Goal: Task Accomplishment & Management: Manage account settings

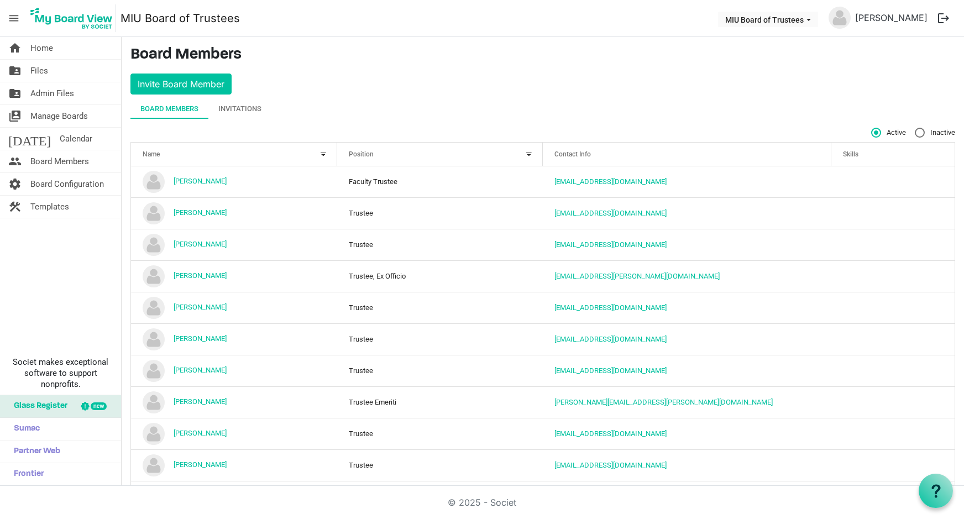
scroll to position [421, 0]
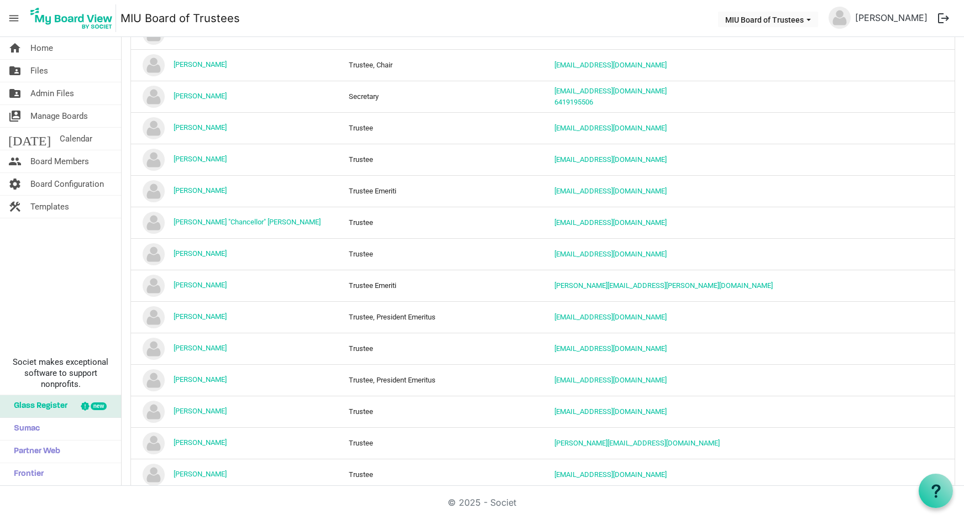
scroll to position [53, 0]
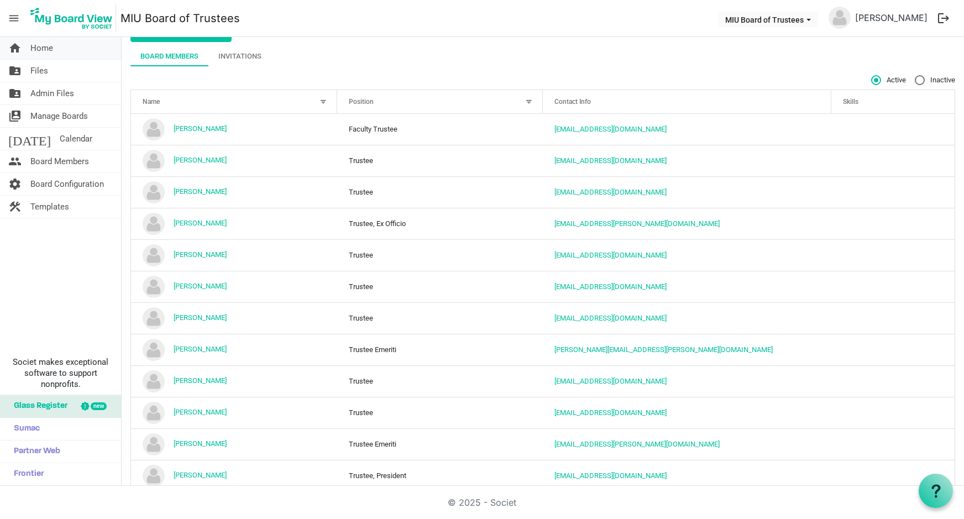
click at [35, 49] on span "Home" at bounding box center [41, 48] width 23 height 22
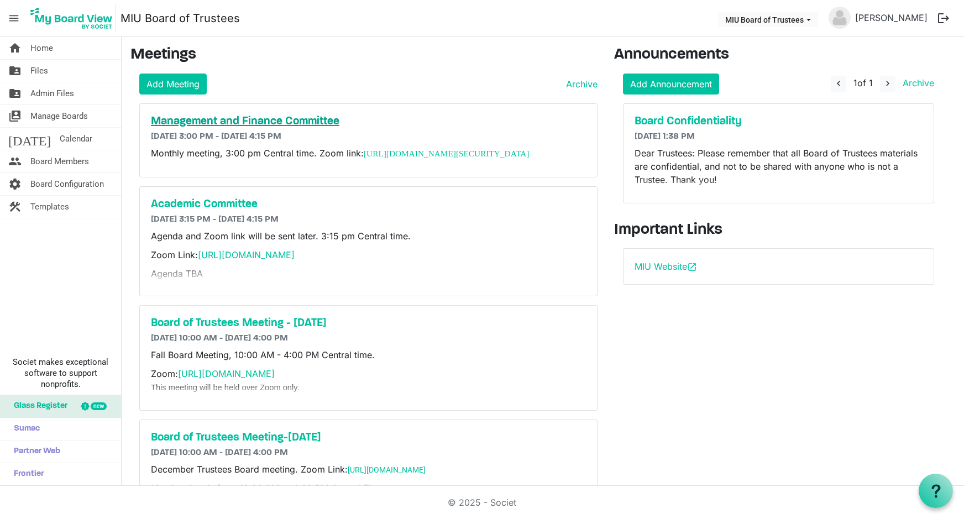
click at [281, 123] on h5 "Management and Finance Committee" at bounding box center [368, 121] width 435 height 13
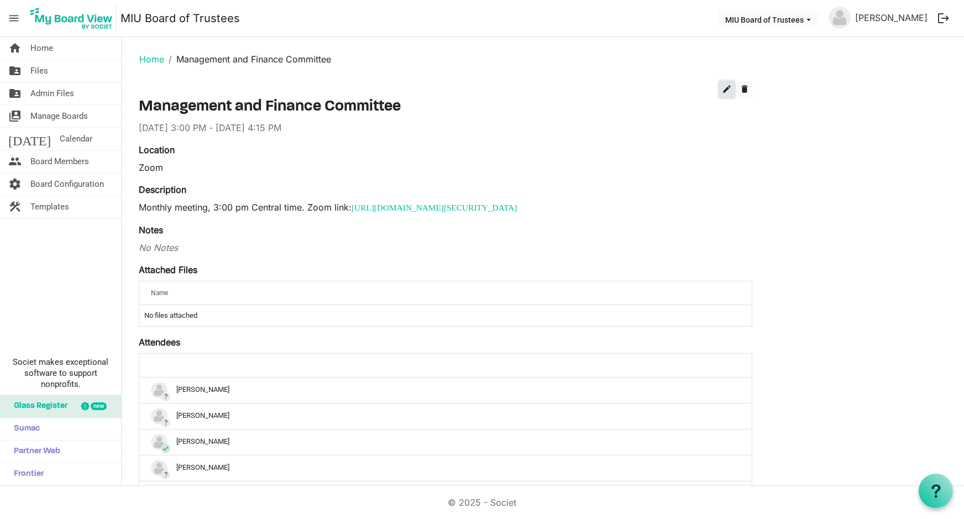
click at [725, 90] on span "edit" at bounding box center [727, 89] width 10 height 10
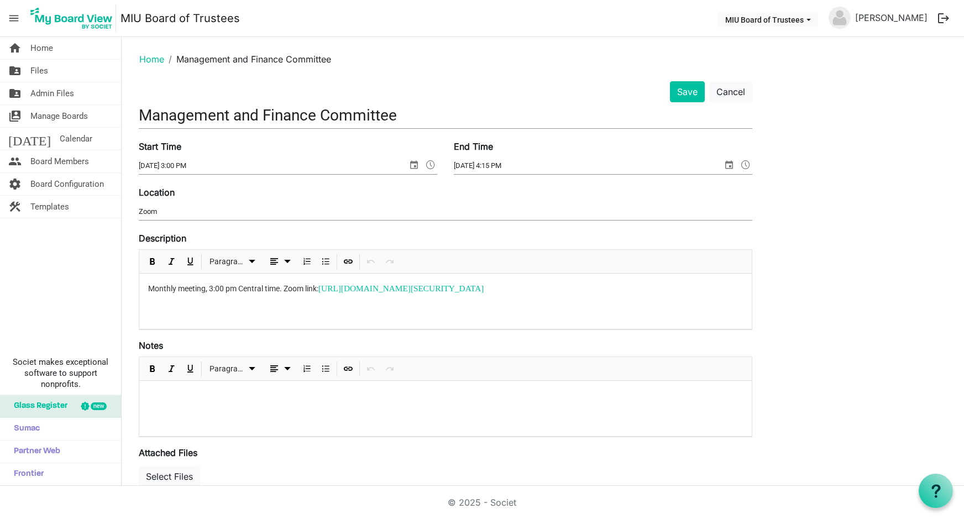
click at [182, 392] on p at bounding box center [445, 396] width 595 height 12
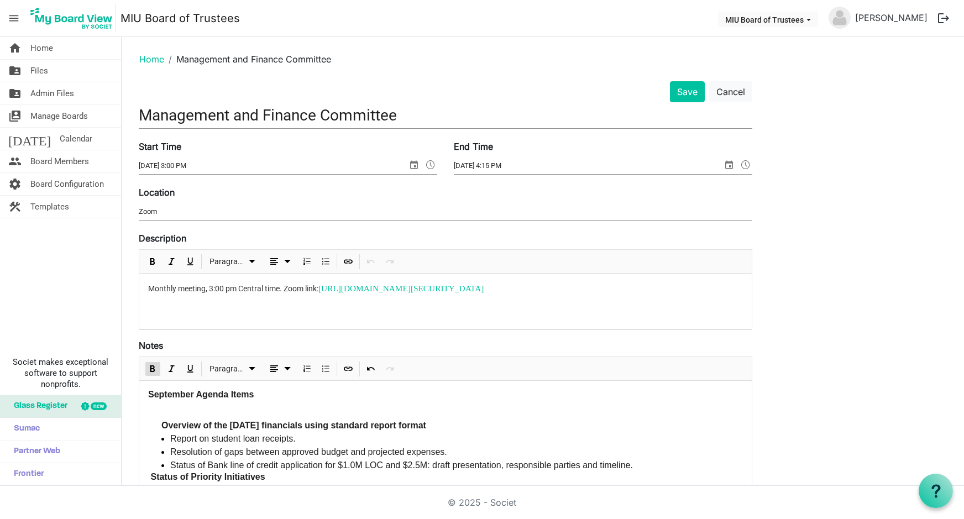
click at [189, 409] on p "Overview of the 8/30/25 financials using standard report format" at bounding box center [452, 419] width 582 height 27
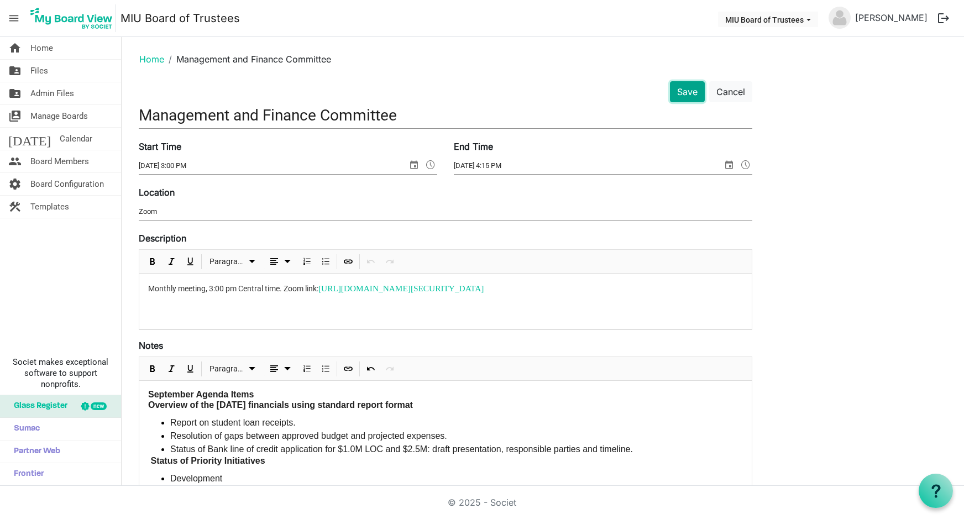
click at [685, 90] on button "Save" at bounding box center [687, 91] width 35 height 21
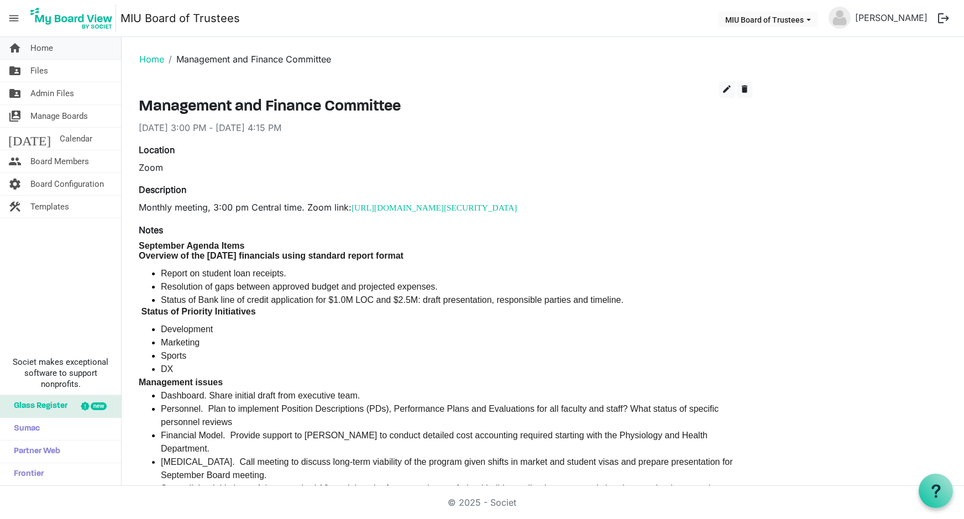
click at [40, 45] on span "Home" at bounding box center [41, 48] width 23 height 22
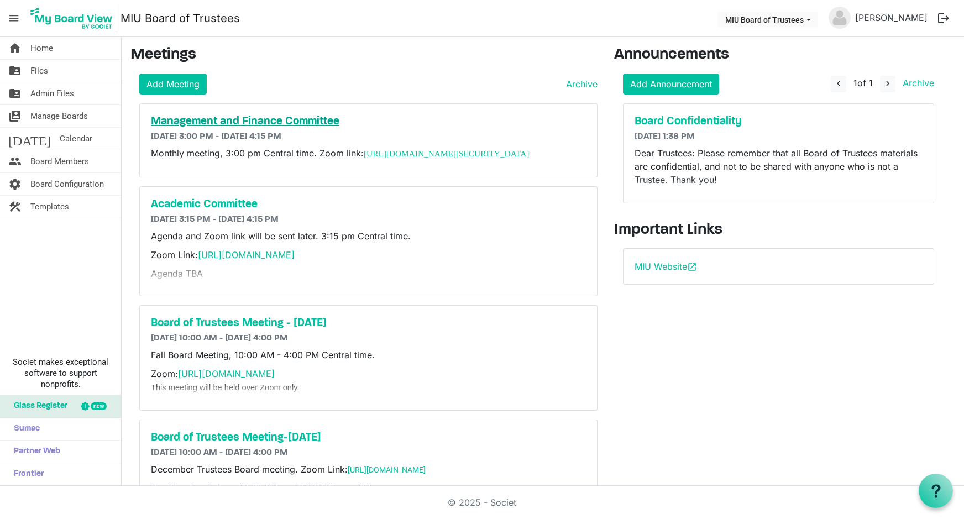
click at [225, 122] on h5 "Management and Finance Committee" at bounding box center [368, 121] width 435 height 13
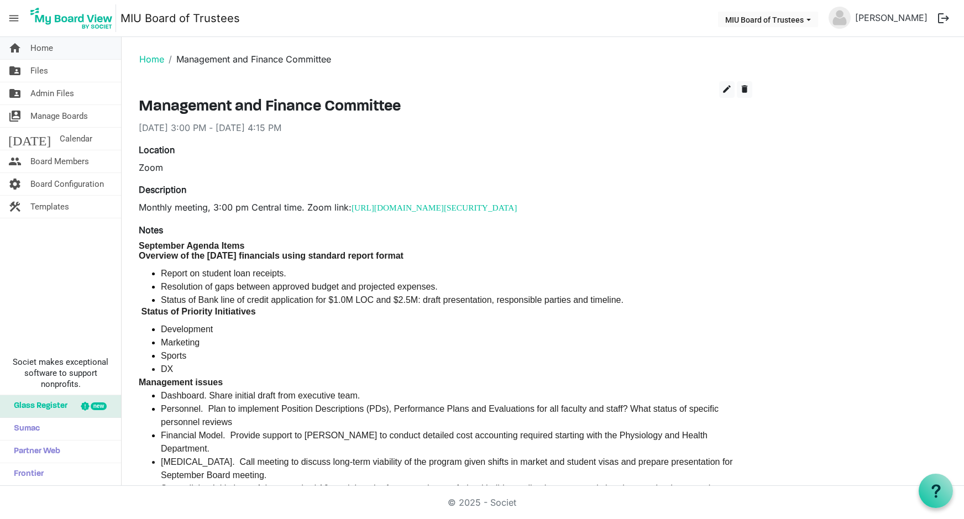
click at [39, 48] on span "Home" at bounding box center [41, 48] width 23 height 22
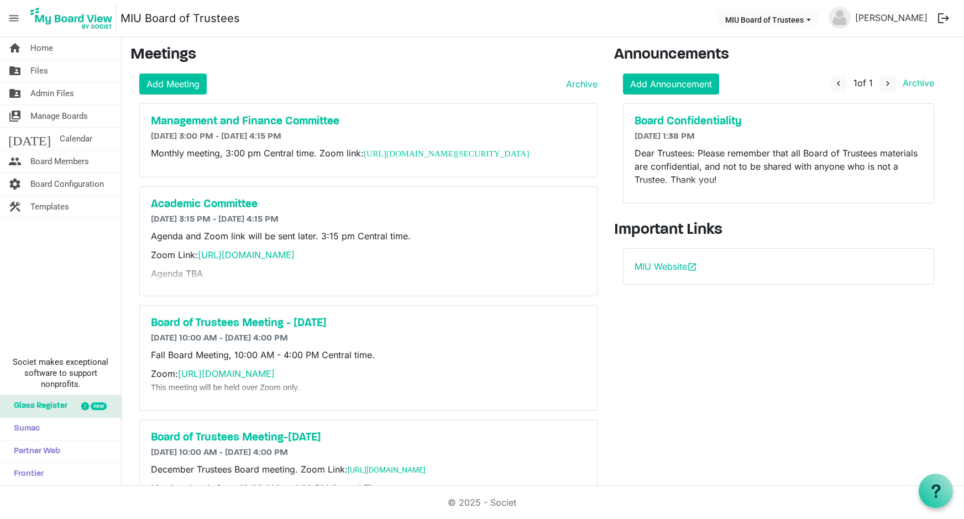
drag, startPoint x: 365, startPoint y: 153, endPoint x: 461, endPoint y: 186, distance: 101.6
click at [461, 177] on div "Management and Finance Committee 9/15/2025 3:00 PM - 9/15/2025 4:15 PM Monthly …" at bounding box center [368, 140] width 457 height 73
copy p "[URL][DOMAIN_NAME][SECURITY_DATA]"
click at [48, 45] on span "Home" at bounding box center [41, 48] width 23 height 22
click at [60, 158] on span "Board Members" at bounding box center [59, 161] width 59 height 22
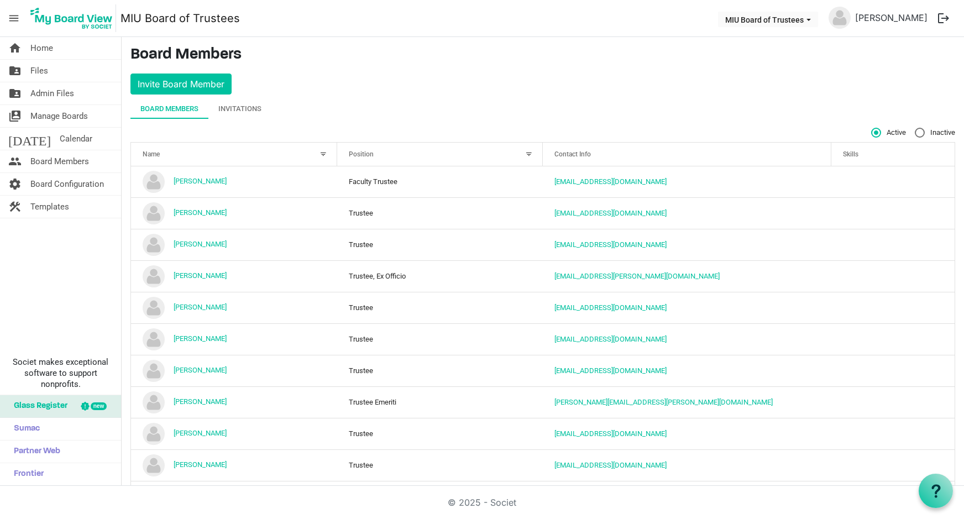
click at [524, 151] on div at bounding box center [529, 154] width 12 height 12
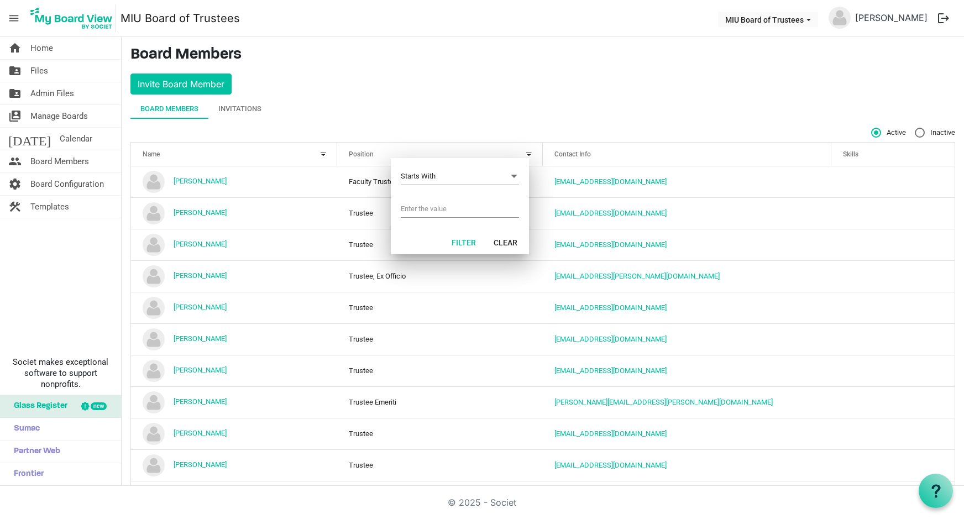
click at [433, 206] on input "Filter menu dialog" at bounding box center [460, 209] width 118 height 17
click at [431, 228] on li "Trustee Emeriti" at bounding box center [460, 229] width 118 height 20
type input "Trustee Emeriti"
click at [465, 237] on button "Filter" at bounding box center [464, 241] width 39 height 15
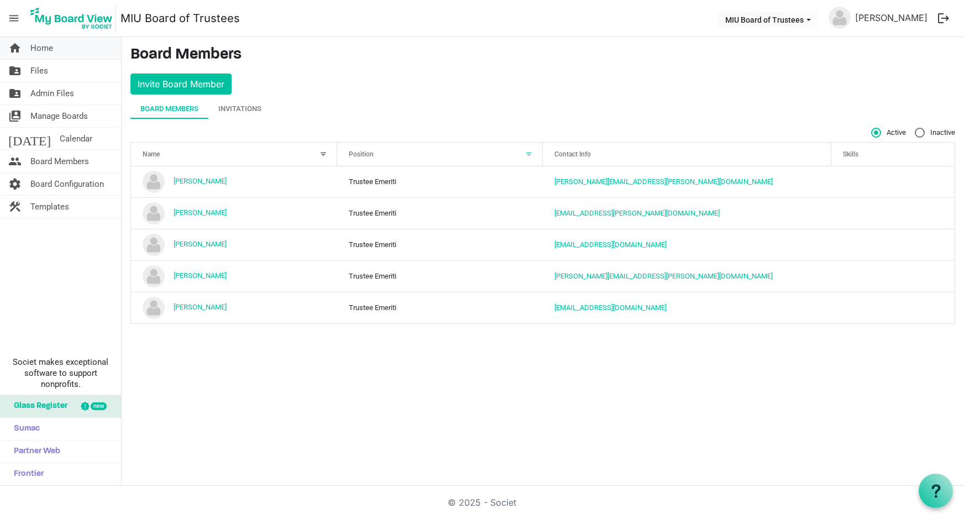
click at [45, 49] on span "Home" at bounding box center [41, 48] width 23 height 22
